Goal: Feedback & Contribution: Leave review/rating

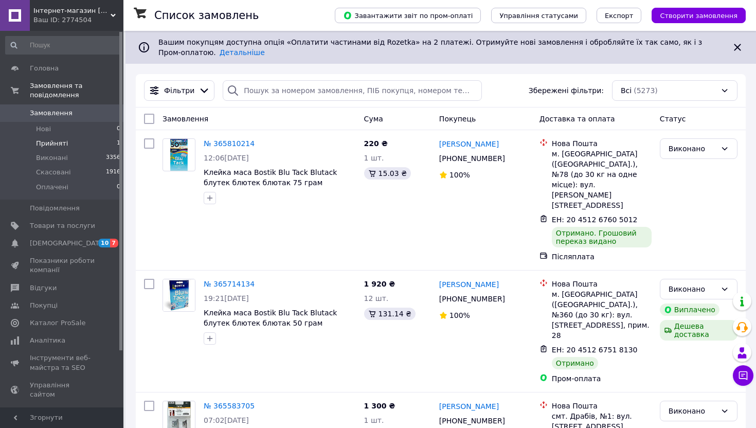
click at [59, 143] on span "Прийняті" at bounding box center [52, 143] width 32 height 9
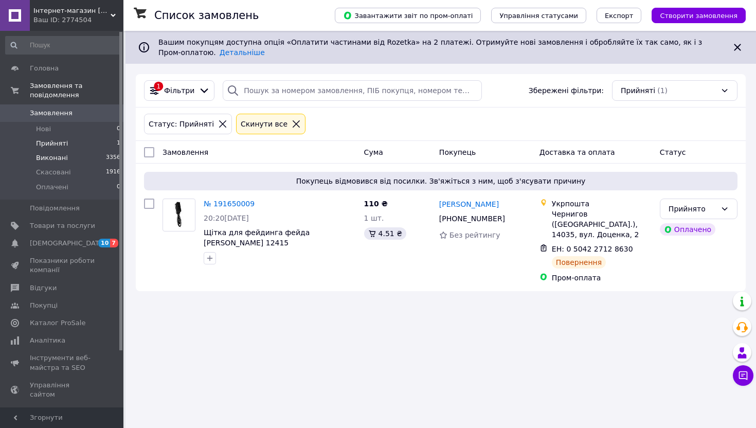
click at [57, 161] on span "Виконані" at bounding box center [52, 157] width 32 height 9
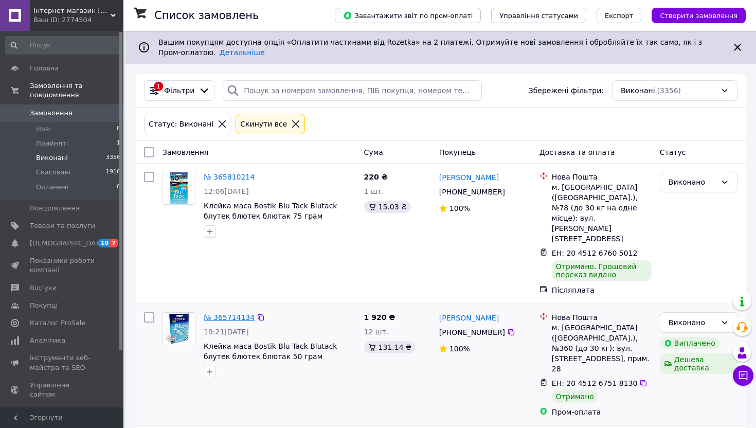
click at [237, 313] on link "№ 365714134" at bounding box center [229, 317] width 51 height 8
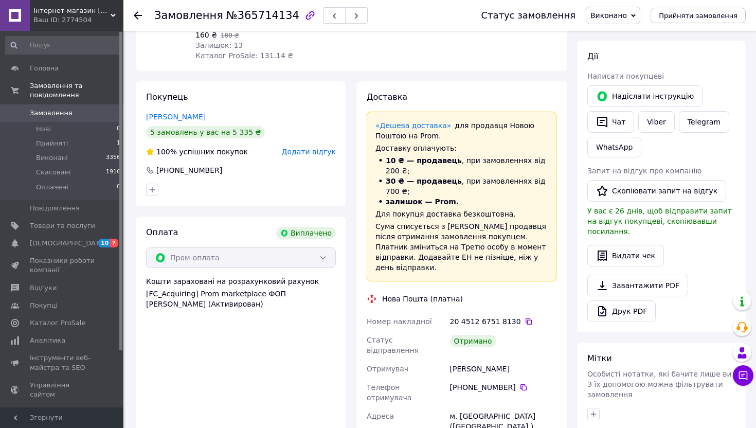
scroll to position [145, 0]
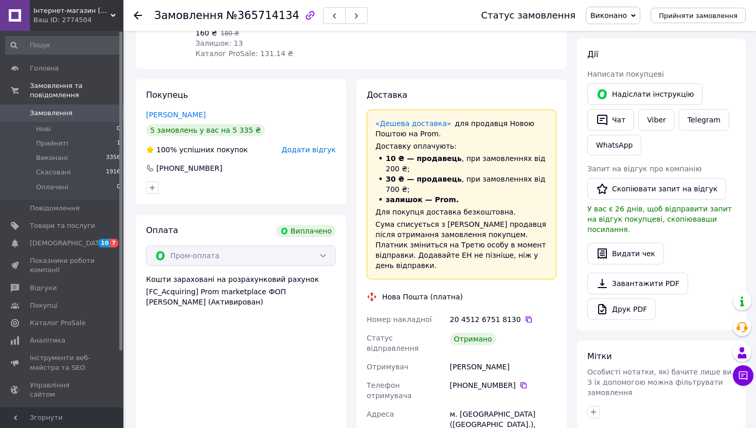
click at [317, 154] on div "Додати відгук" at bounding box center [309, 150] width 54 height 10
click at [310, 150] on span "Додати відгук" at bounding box center [309, 150] width 54 height 8
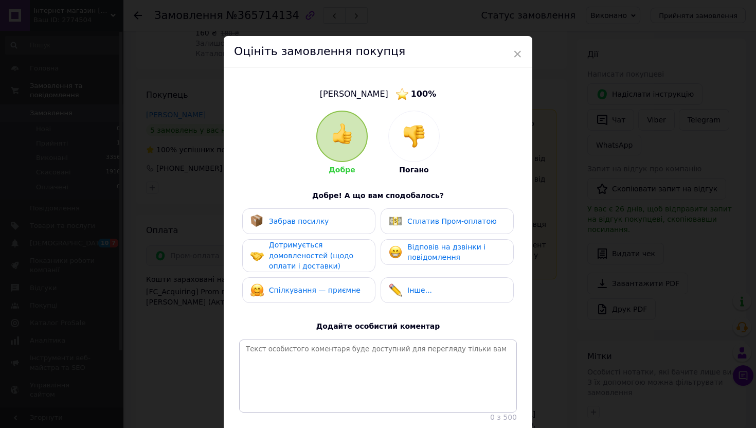
click at [286, 218] on span "Забрав посилку" at bounding box center [299, 221] width 60 height 8
click at [294, 249] on div "Дотримується домовленостей (щодо оплати і доставки)" at bounding box center [318, 256] width 98 height 32
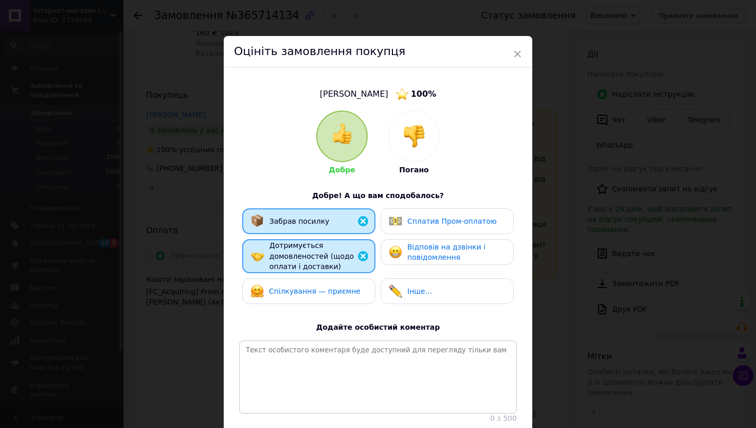
click at [299, 287] on span "Спілкування — приємне" at bounding box center [315, 291] width 92 height 8
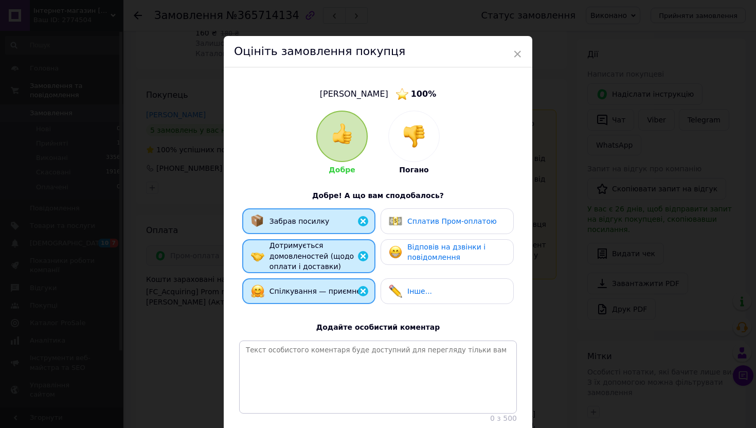
click at [422, 224] on span "Сплатив Пром-оплатою" at bounding box center [451, 221] width 89 height 8
click at [426, 257] on span "Відповів на дзвінки і повідомлення" at bounding box center [446, 252] width 78 height 19
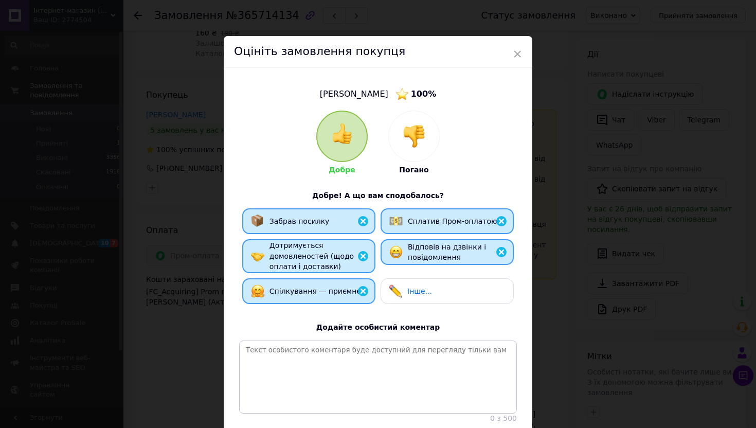
scroll to position [75, 0]
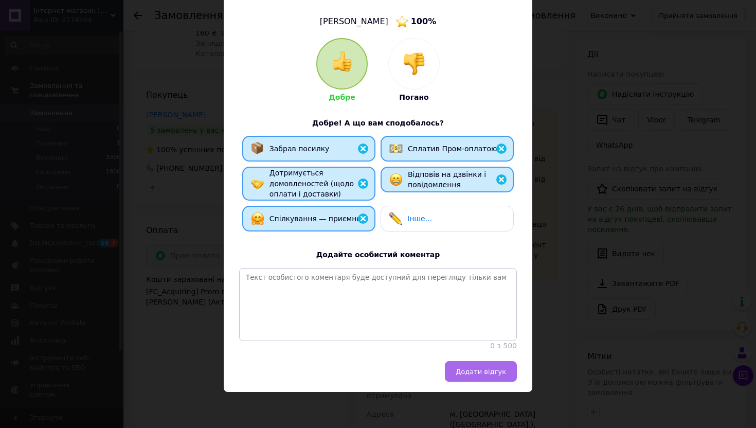
click at [466, 375] on button "Додати відгук" at bounding box center [481, 371] width 72 height 21
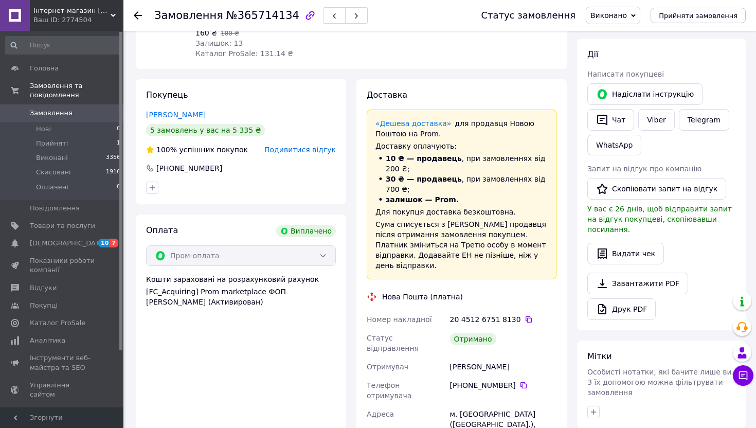
scroll to position [0, 0]
